Goal: Task Accomplishment & Management: Manage account settings

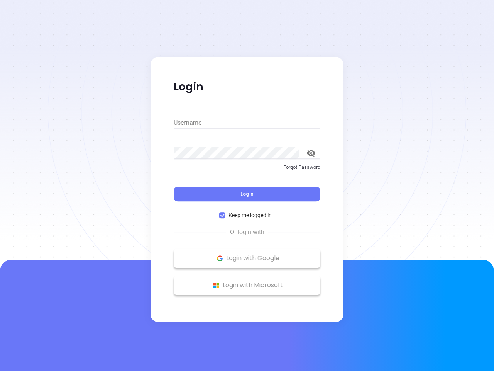
click at [247, 185] on div "Login" at bounding box center [247, 189] width 147 height 24
click at [247, 123] on input "Username" at bounding box center [247, 123] width 147 height 12
click at [311, 153] on icon "toggle password visibility" at bounding box center [311, 152] width 8 height 7
click at [247, 194] on span "Login" at bounding box center [246, 193] width 13 height 7
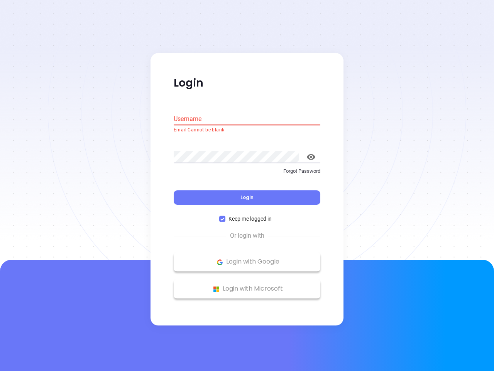
click at [247, 215] on span "Keep me logged in" at bounding box center [249, 219] width 49 height 8
click at [225, 216] on input "Keep me logged in" at bounding box center [222, 219] width 6 height 6
checkbox input "false"
click at [247, 258] on p "Login with Google" at bounding box center [247, 262] width 139 height 12
click at [247, 285] on p "Login with Microsoft" at bounding box center [247, 289] width 139 height 12
